Goal: Task Accomplishment & Management: Use online tool/utility

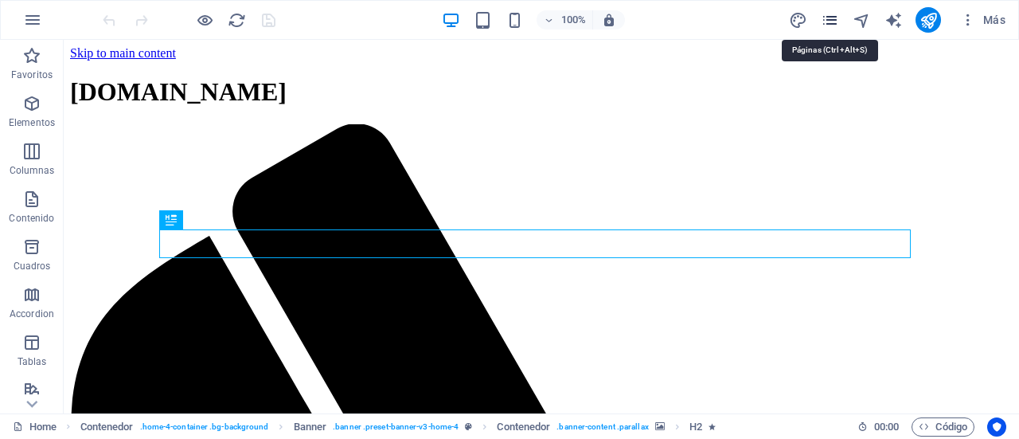
click at [826, 22] on icon "pages" at bounding box center [830, 20] width 18 height 18
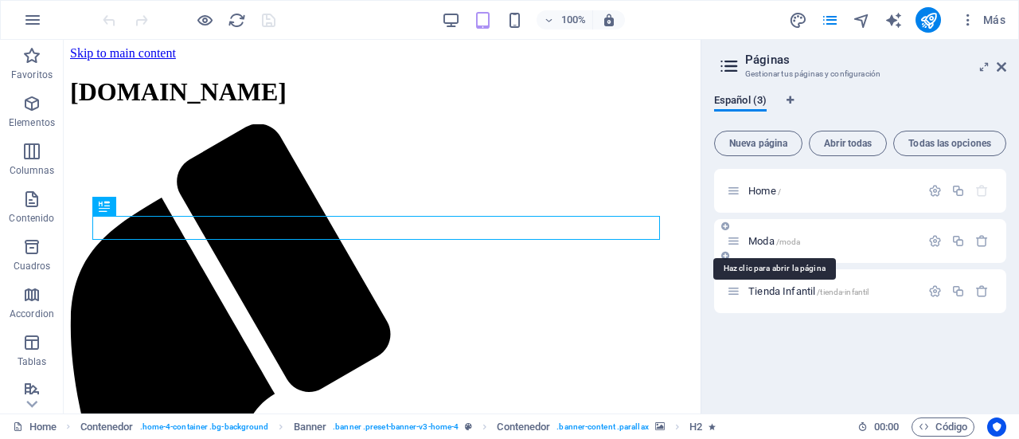
click at [761, 244] on span "Moda /moda" at bounding box center [775, 241] width 52 height 12
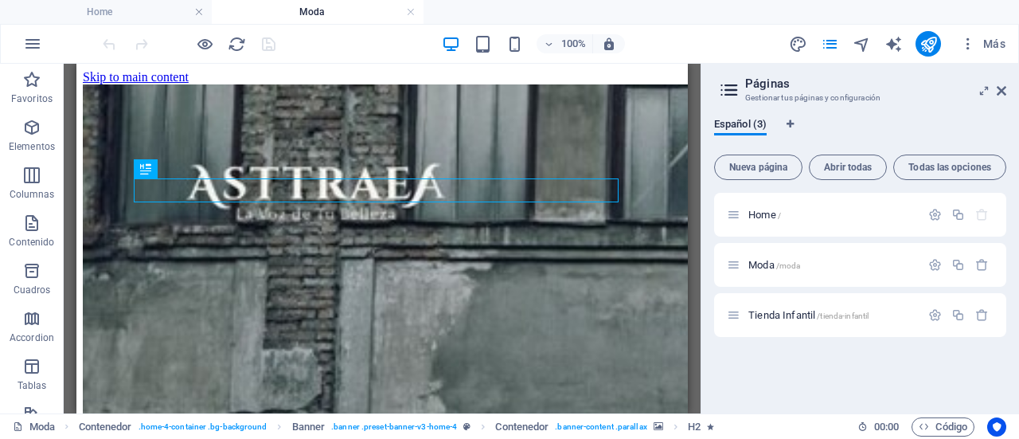
scroll to position [236, 0]
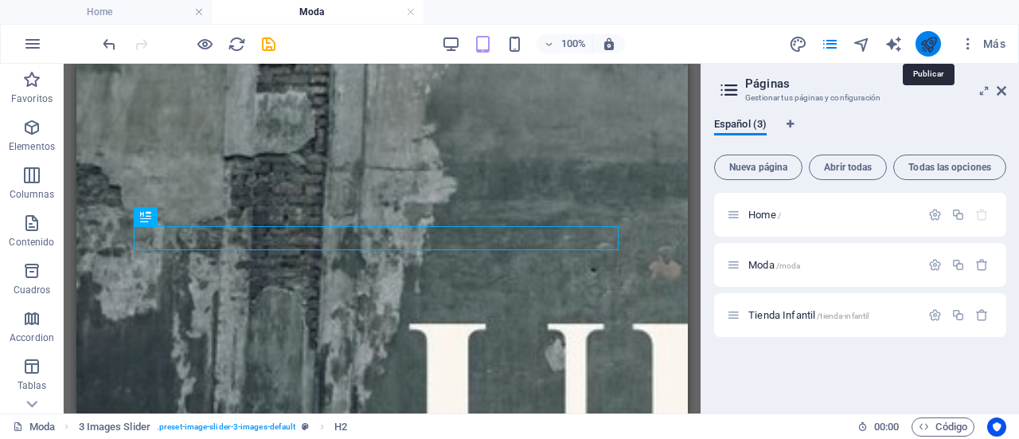
click at [929, 46] on icon "publish" at bounding box center [929, 44] width 18 height 18
